Goal: Task Accomplishment & Management: Complete application form

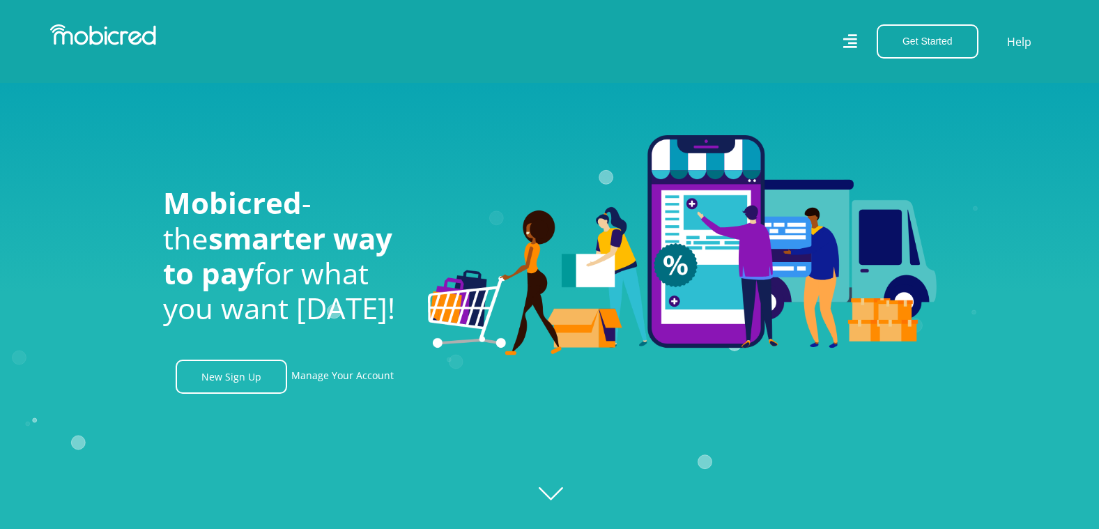
scroll to position [209, 0]
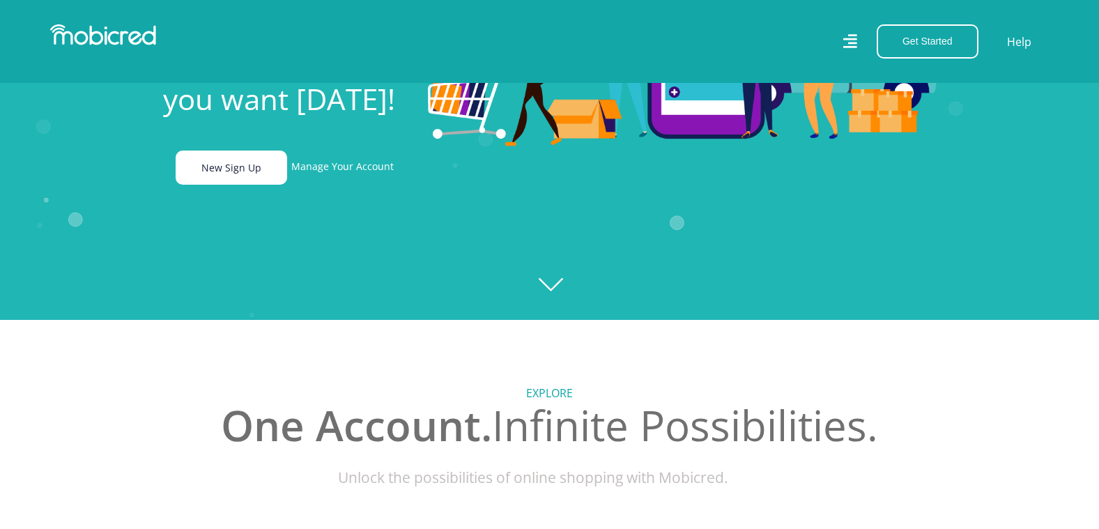
click at [258, 174] on link "New Sign Up" at bounding box center [231, 167] width 111 height 34
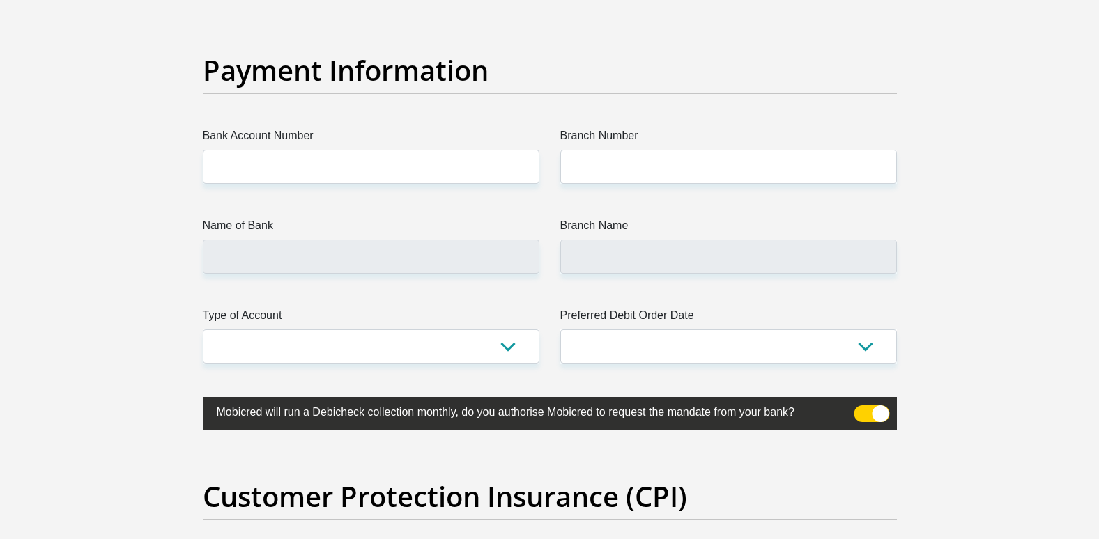
scroll to position [3135, 0]
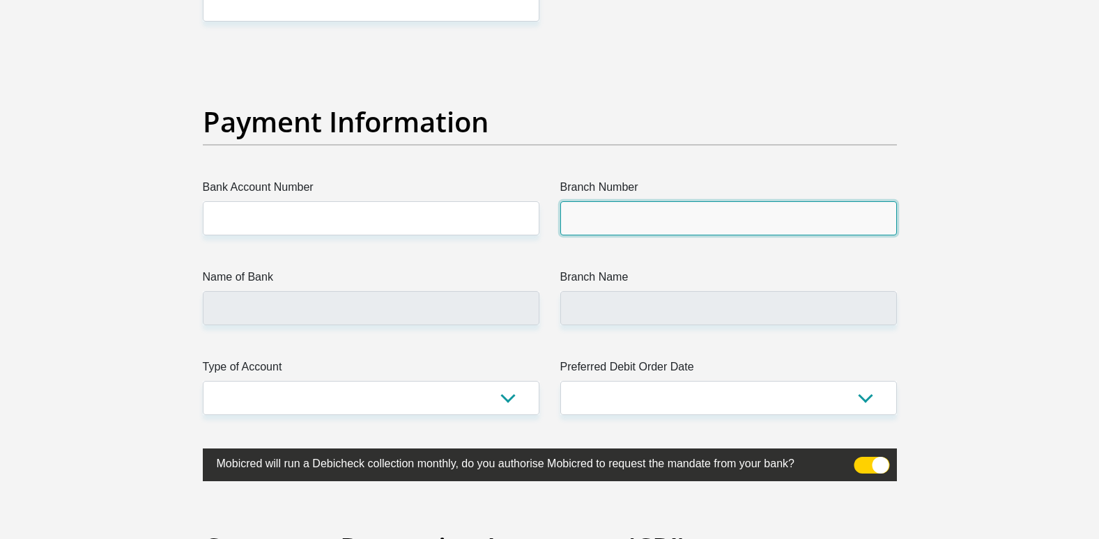
click at [608, 223] on input "Branch Number" at bounding box center [728, 218] width 337 height 34
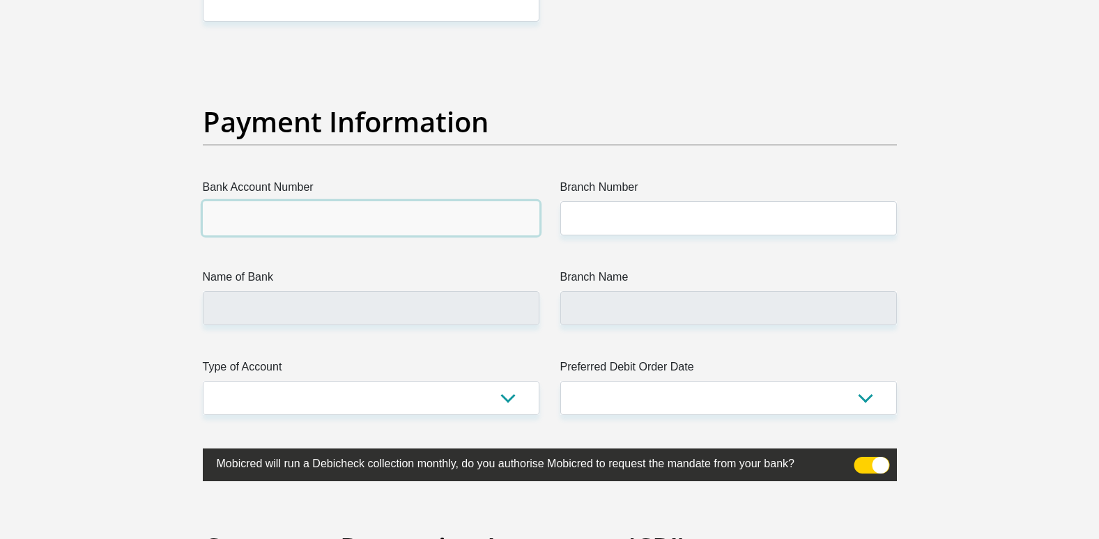
click at [262, 216] on input "Bank Account Number" at bounding box center [371, 218] width 337 height 34
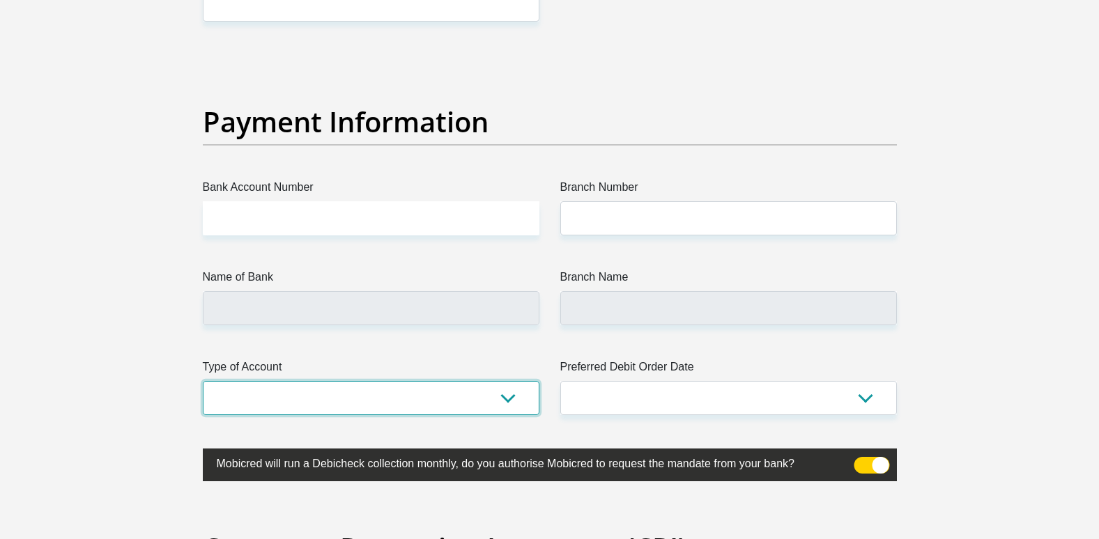
click at [507, 399] on select "Cheque Savings" at bounding box center [371, 398] width 337 height 34
